Goal: Task Accomplishment & Management: Complete application form

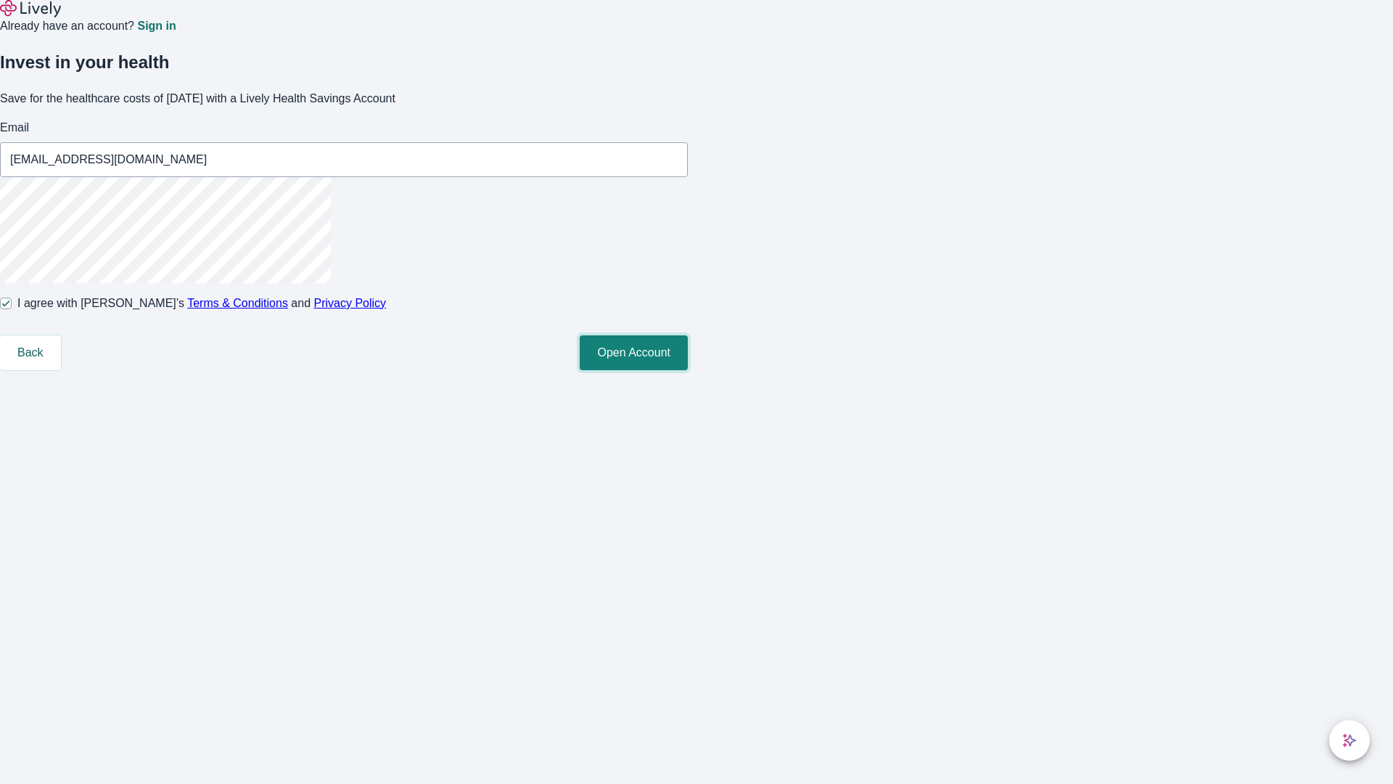
click at [688, 370] on button "Open Account" at bounding box center [634, 352] width 108 height 35
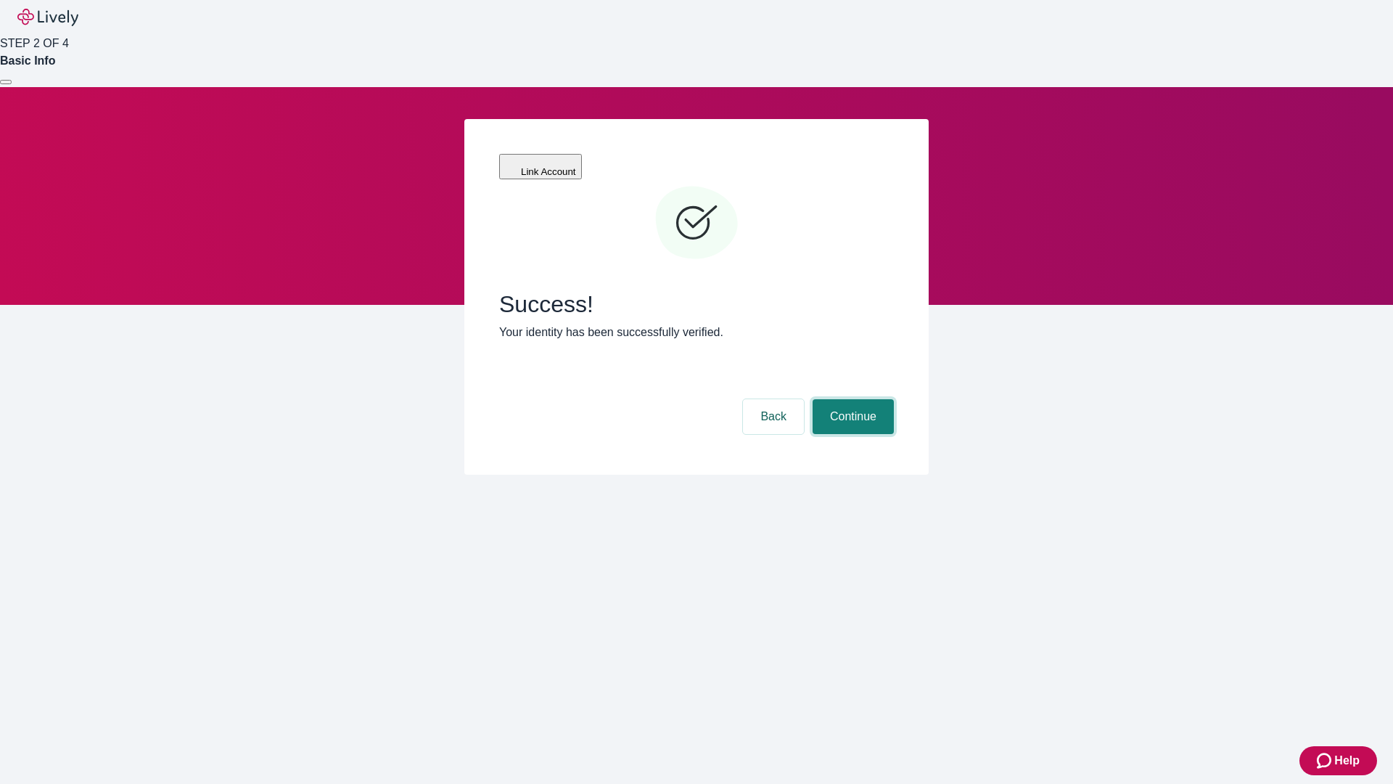
click at [851, 399] on button "Continue" at bounding box center [853, 416] width 81 height 35
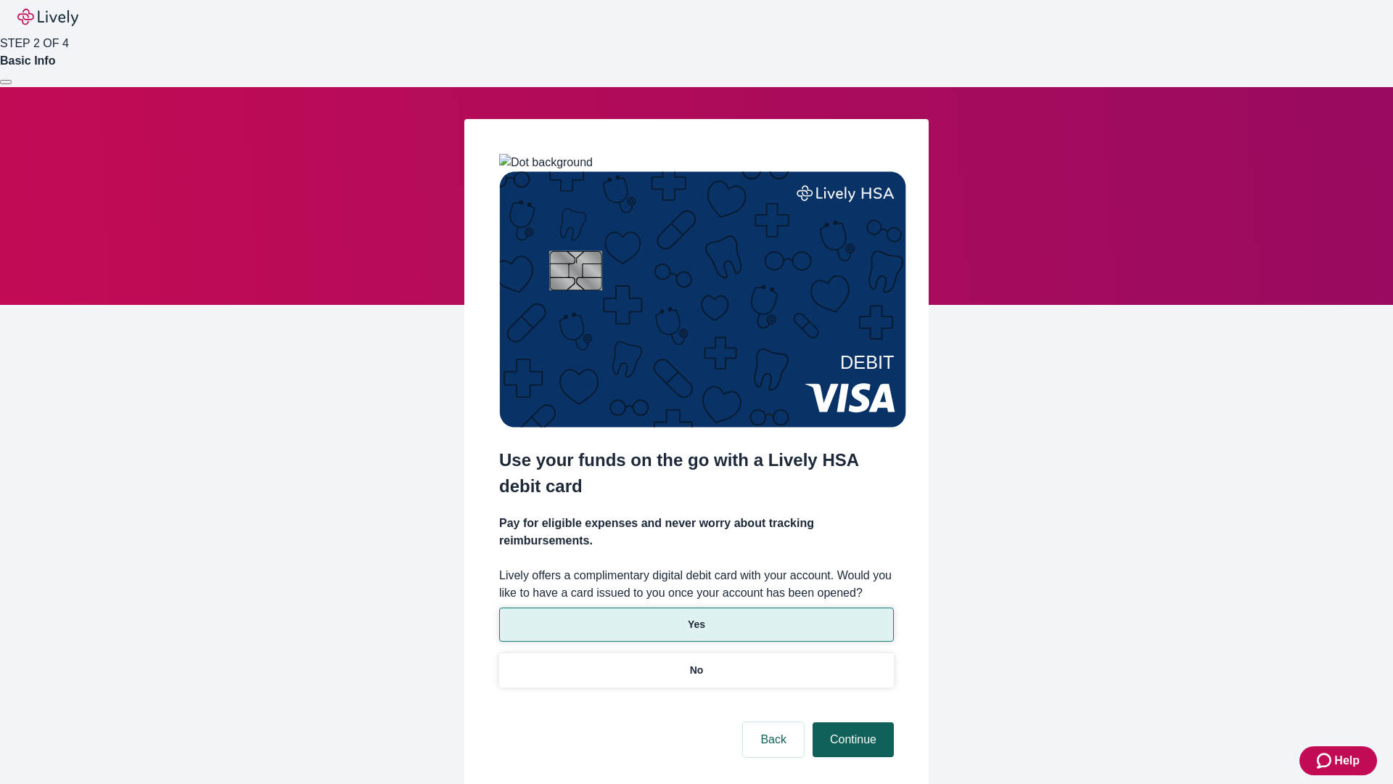
click at [696, 617] on p "Yes" at bounding box center [696, 624] width 17 height 15
click at [851, 722] on button "Continue" at bounding box center [853, 739] width 81 height 35
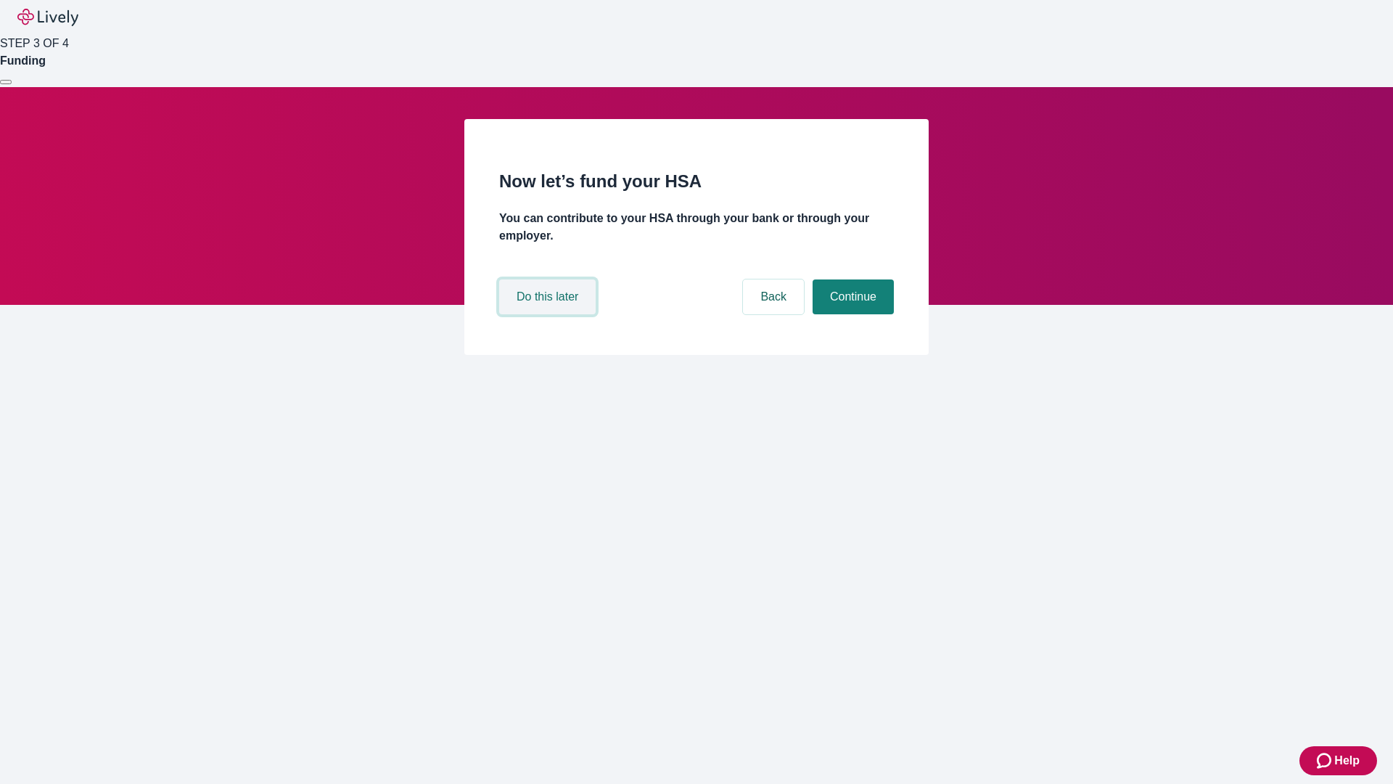
click at [549, 314] on button "Do this later" at bounding box center [547, 296] width 97 height 35
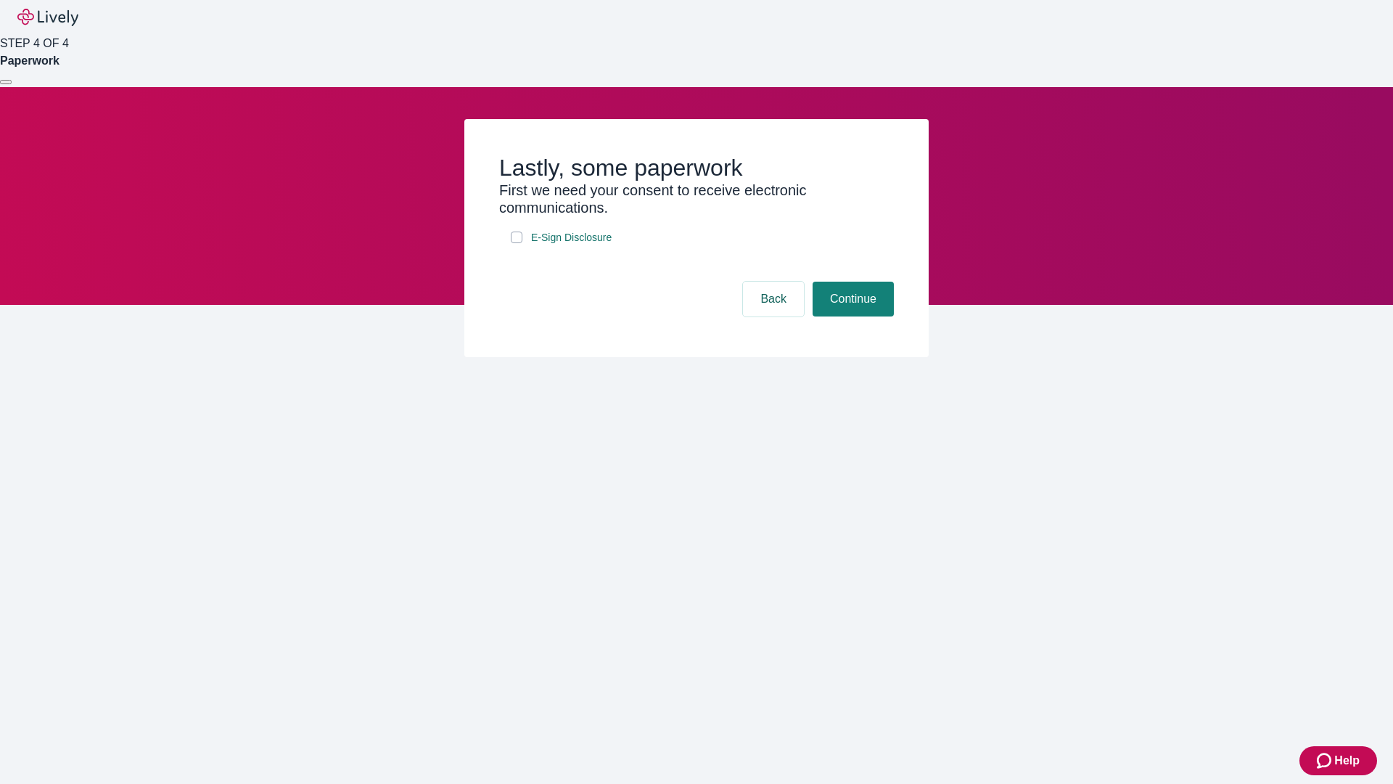
click at [517, 243] on input "E-Sign Disclosure" at bounding box center [517, 237] width 12 height 12
checkbox input "true"
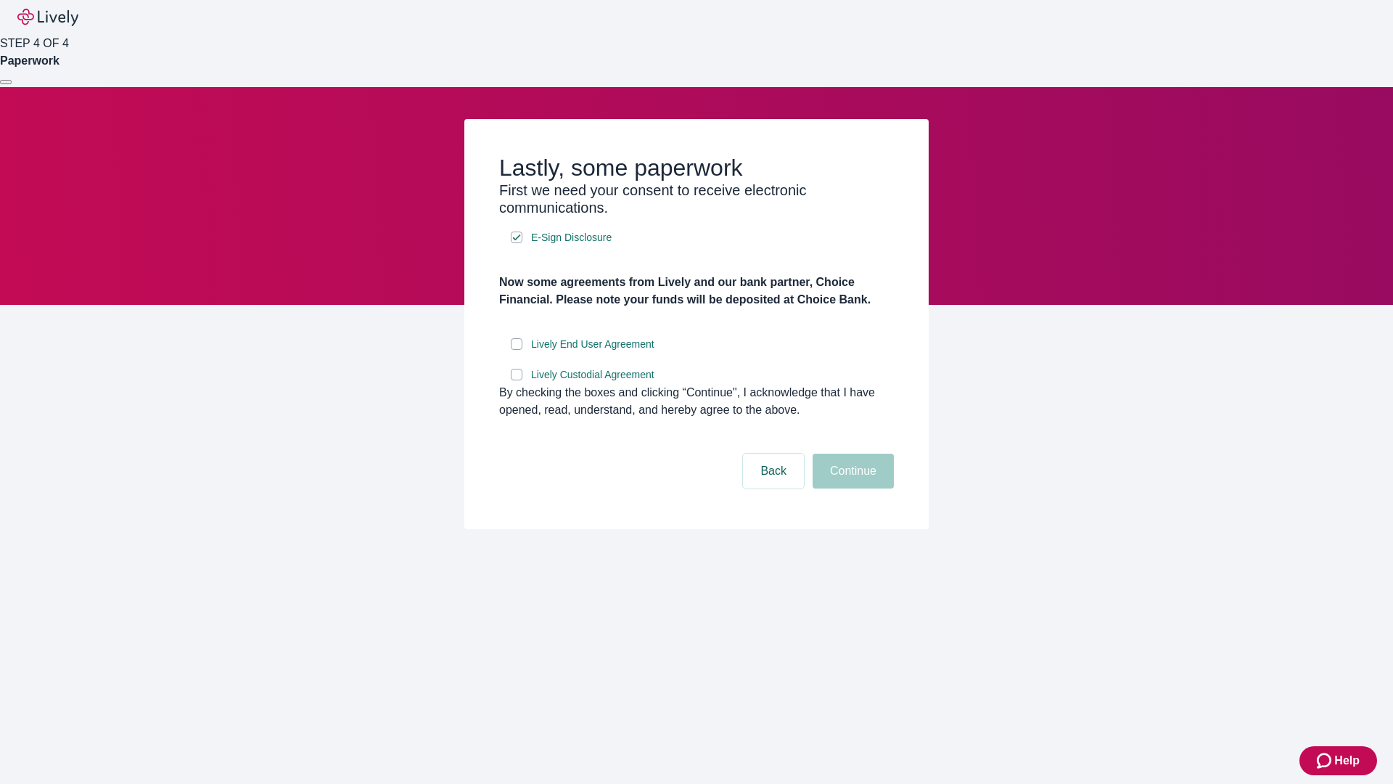
click at [517, 350] on input "Lively End User Agreement" at bounding box center [517, 344] width 12 height 12
checkbox input "true"
click at [517, 380] on input "Lively Custodial Agreement" at bounding box center [517, 375] width 12 height 12
checkbox input "true"
click at [851, 488] on button "Continue" at bounding box center [853, 470] width 81 height 35
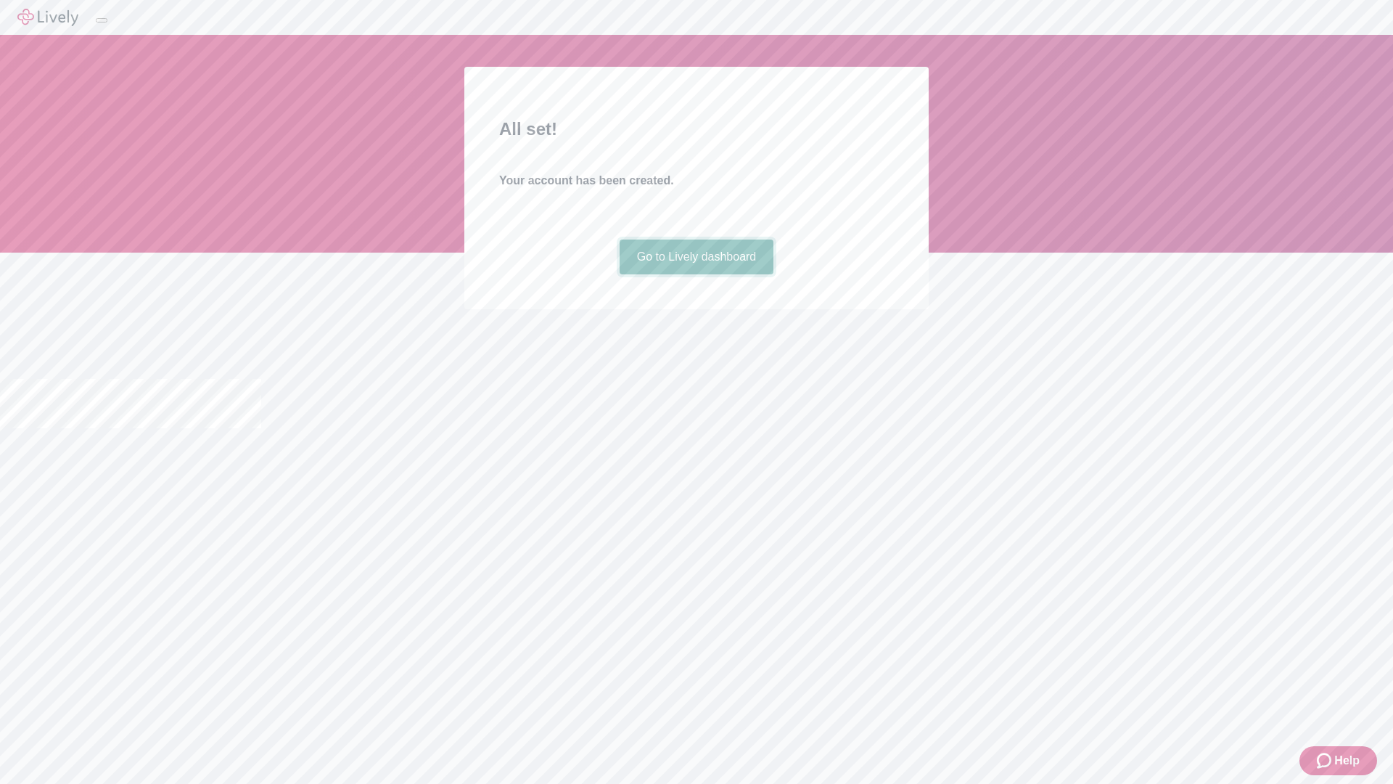
click at [696, 274] on link "Go to Lively dashboard" at bounding box center [697, 256] width 155 height 35
